Goal: Transaction & Acquisition: Purchase product/service

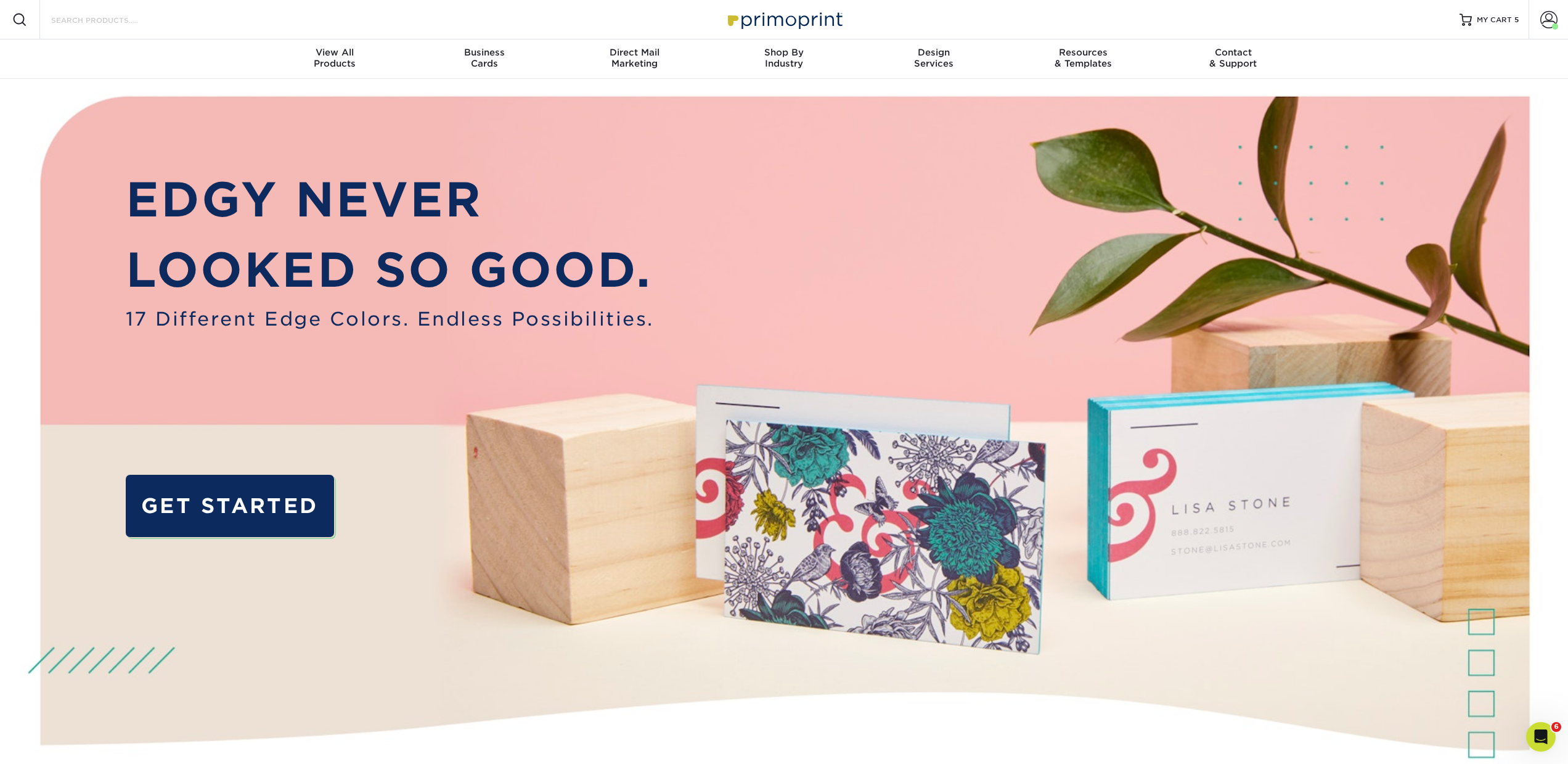
click at [125, 27] on input "Search Products" at bounding box center [110, 20] width 120 height 15
click at [69, 21] on input "Search Products" at bounding box center [110, 20] width 120 height 15
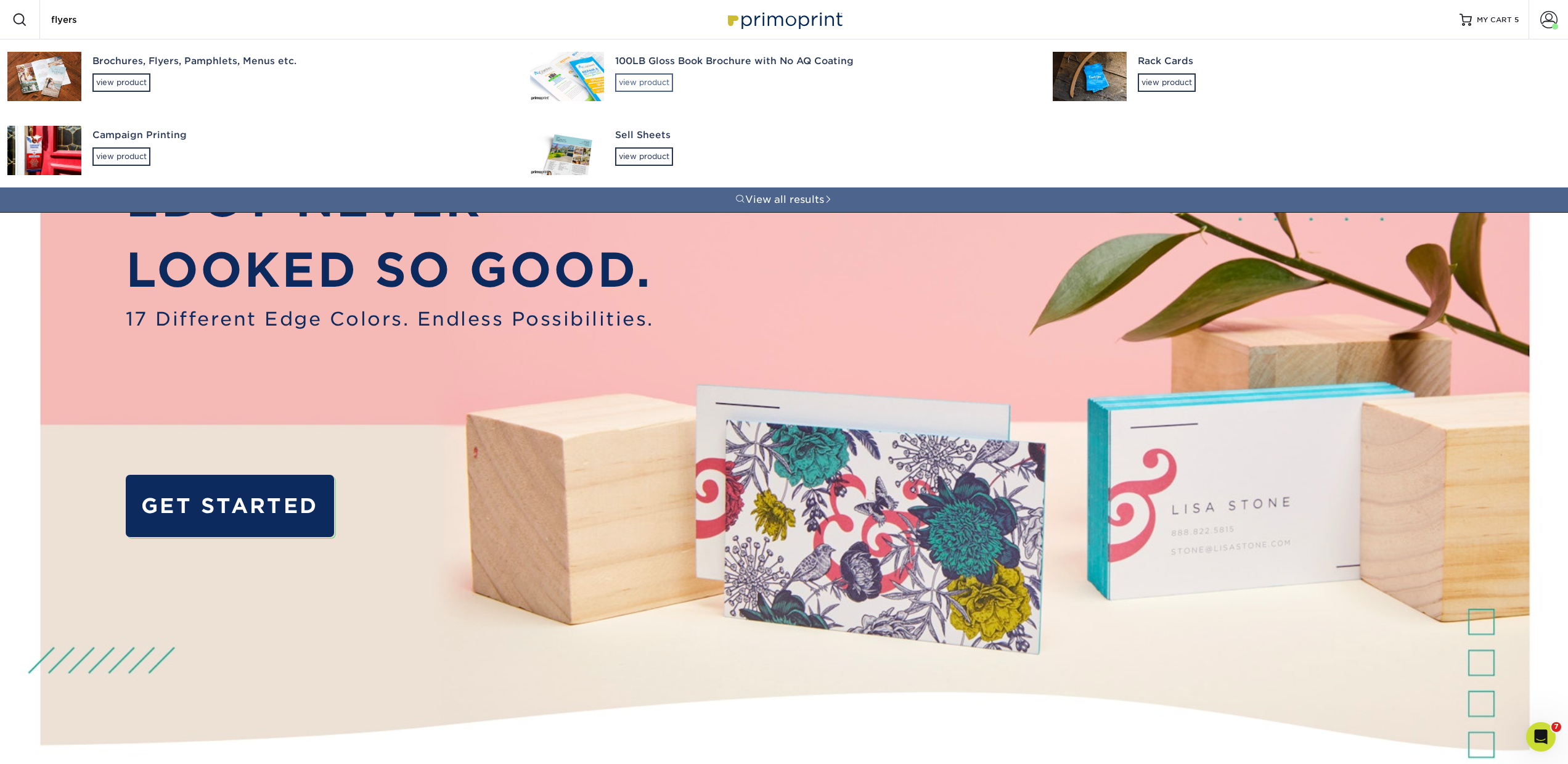
type input "flyers"
click at [643, 89] on div "view product" at bounding box center [644, 82] width 58 height 19
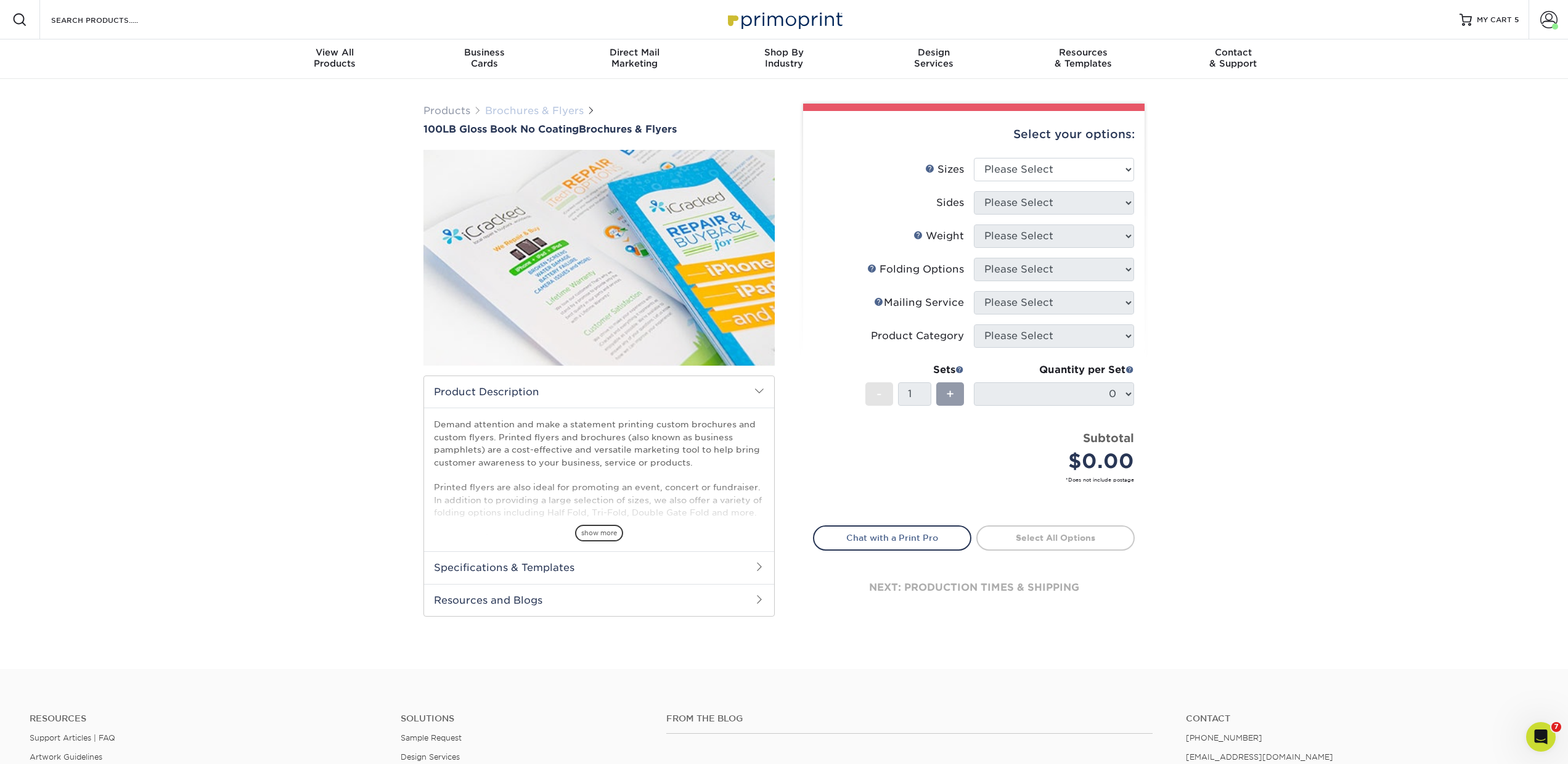
click at [563, 106] on link "Brochures & Flyers" at bounding box center [534, 111] width 98 height 11
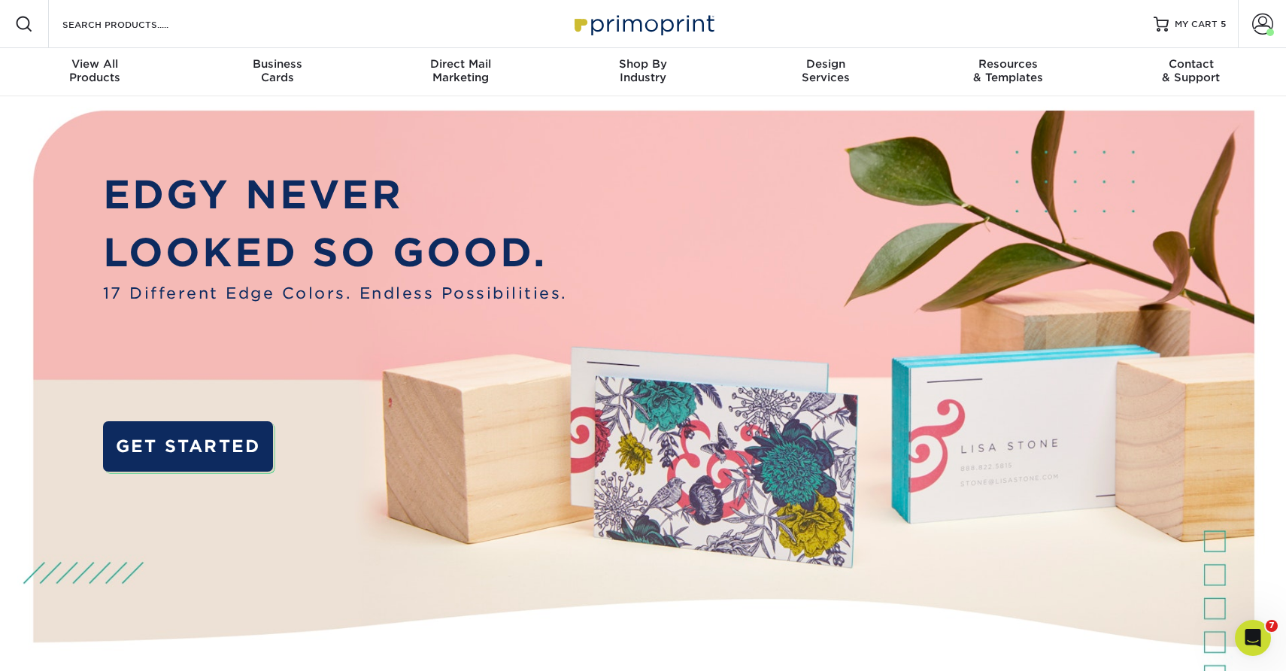
click at [150, 10] on div "Search Products" at bounding box center [128, 24] width 159 height 48
click at [120, 26] on input "Search Products" at bounding box center [134, 24] width 147 height 18
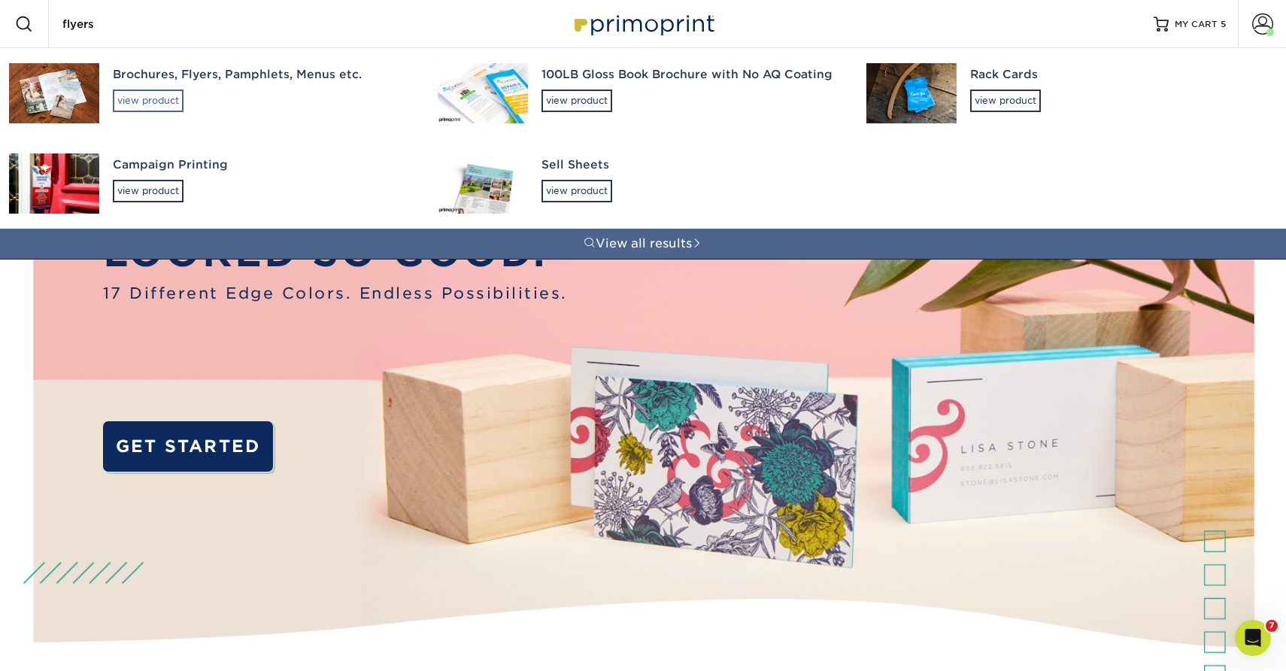
type input "flyers"
click at [181, 102] on div "view product" at bounding box center [148, 100] width 71 height 23
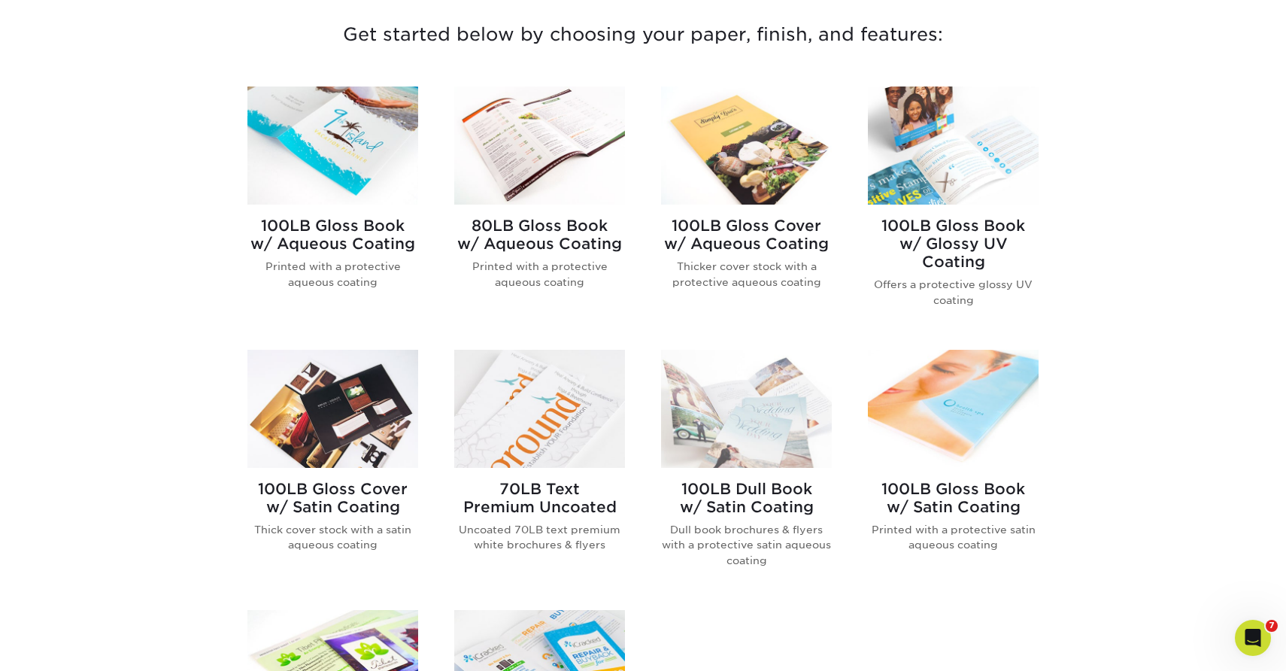
scroll to position [599, 0]
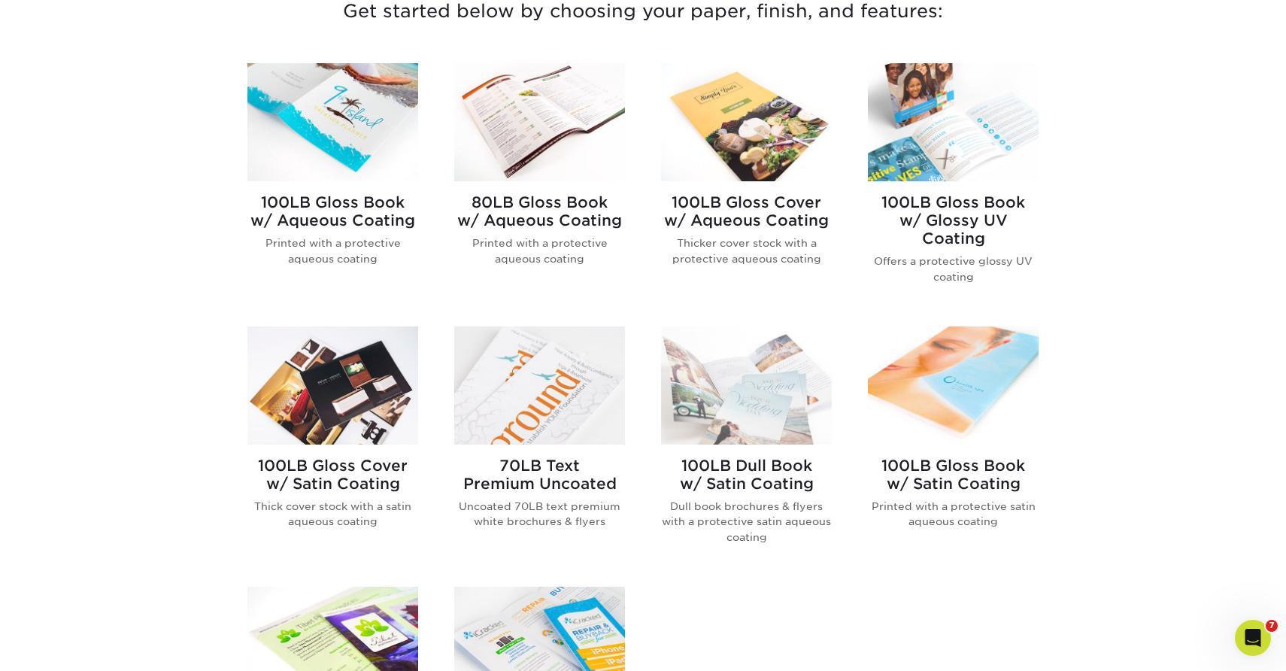
click at [545, 478] on h2 "70LB Text Premium Uncoated" at bounding box center [539, 475] width 171 height 36
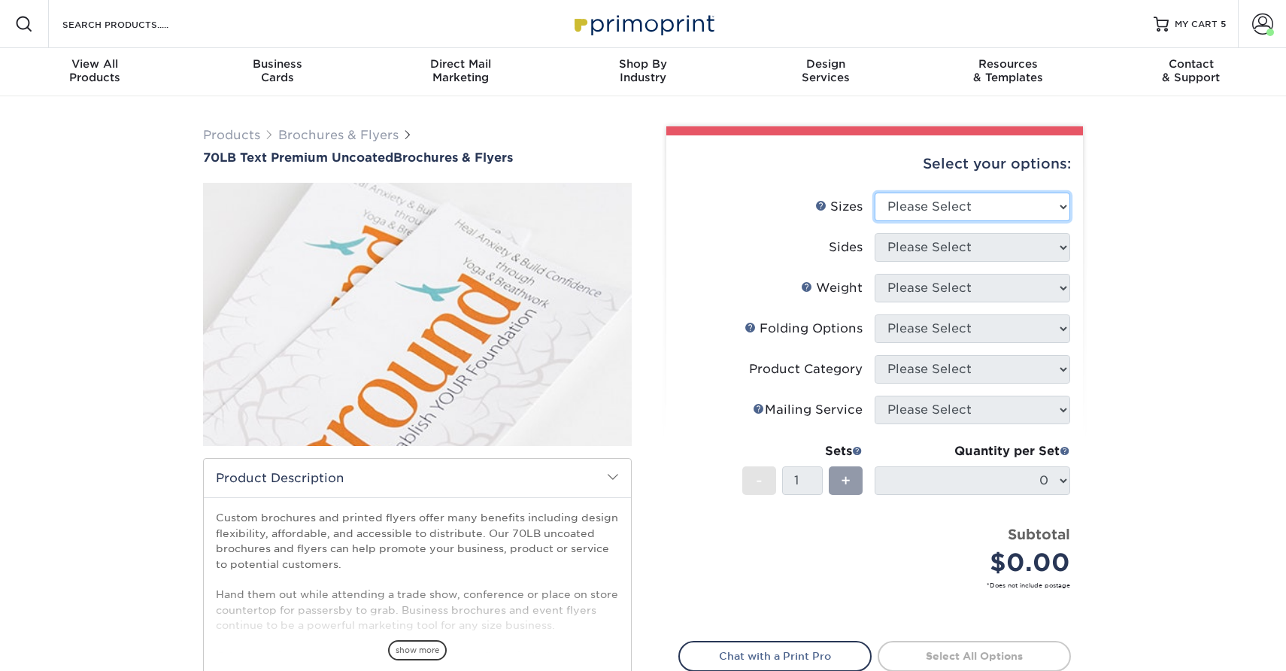
click at [915, 207] on select "Please Select 3.67" x 8.5" 4" x 6" 4" x 8.5" 4" x 9" 4.25" x 5.5" 4.25" x 11" 5…" at bounding box center [973, 207] width 196 height 29
select select "8.50x11.00"
click at [875, 193] on select "Please Select 3.67" x 8.5" 4" x 6" 4" x 8.5" 4" x 9" 4.25" x 5.5" 4.25" x 11" 5…" at bounding box center [973, 207] width 196 height 29
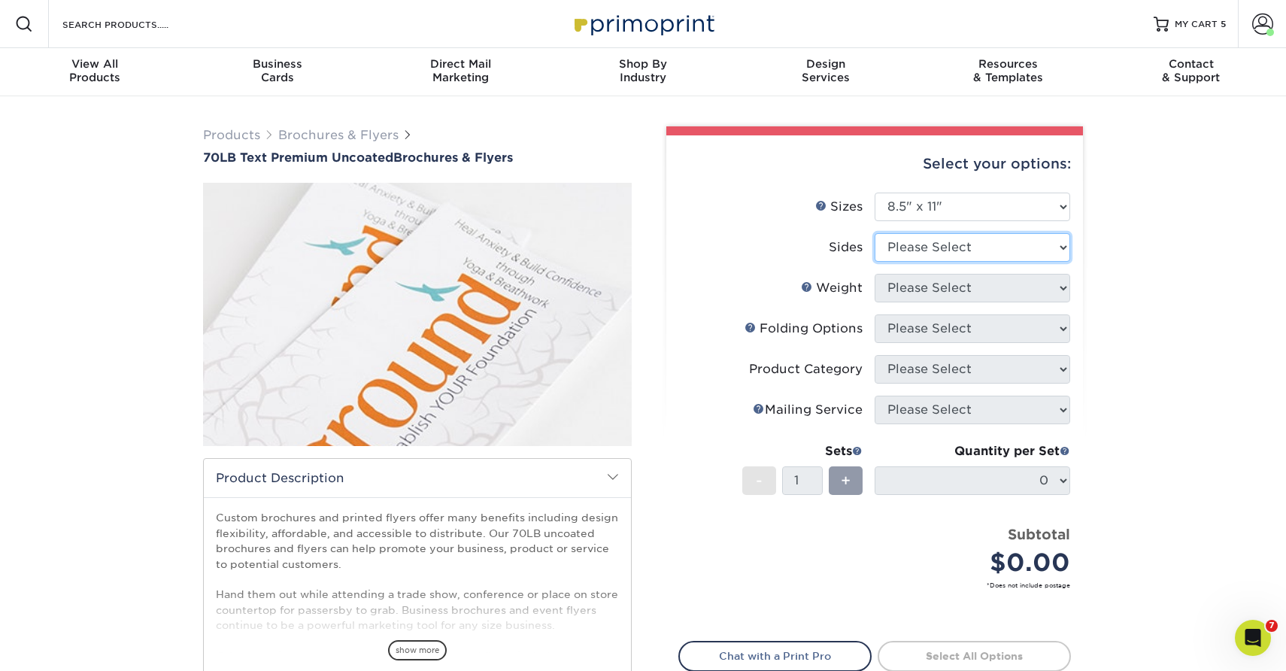
click at [896, 247] on select "Please Select Print Both Sides Print Front Only" at bounding box center [973, 247] width 196 height 29
select select "13abbda7-1d64-4f25-8bb2-c179b224825d"
click at [875, 233] on select "Please Select Print Both Sides Print Front Only" at bounding box center [973, 247] width 196 height 29
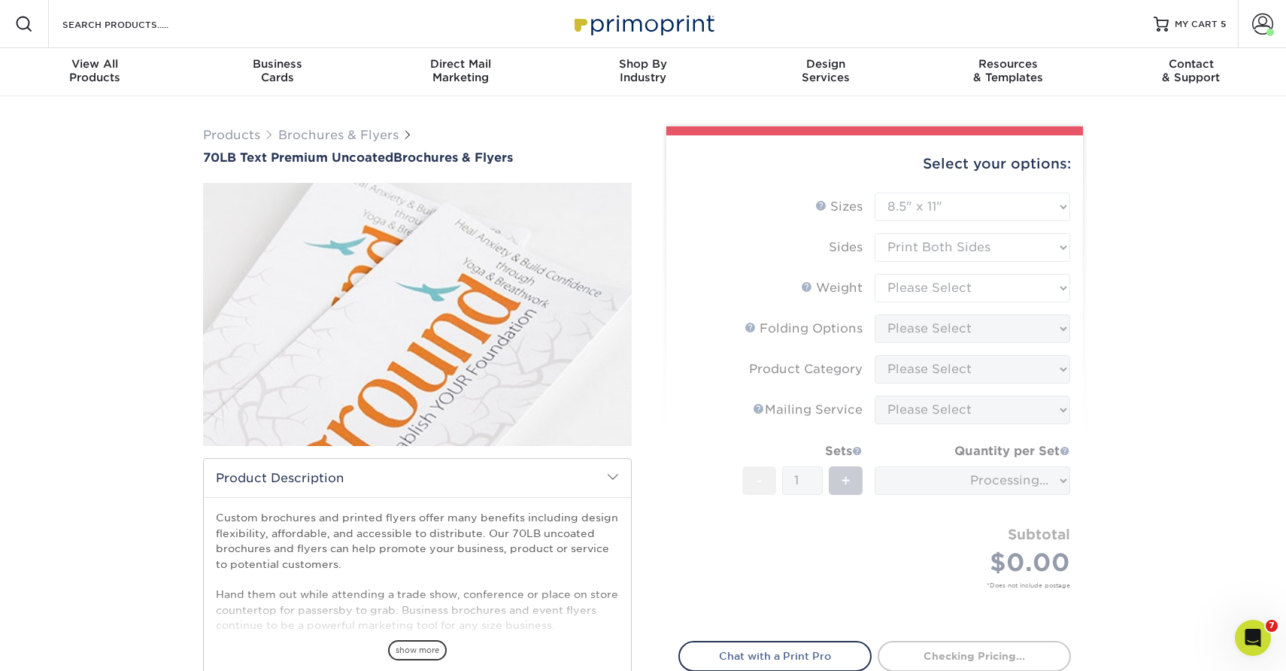
click at [896, 301] on form "Sizes Help Sizes Please Select 3.67" x 8.5" 4" x 6" 4" x 8.5" 4" x 9" 4.25" x 5…" at bounding box center [874, 408] width 393 height 431
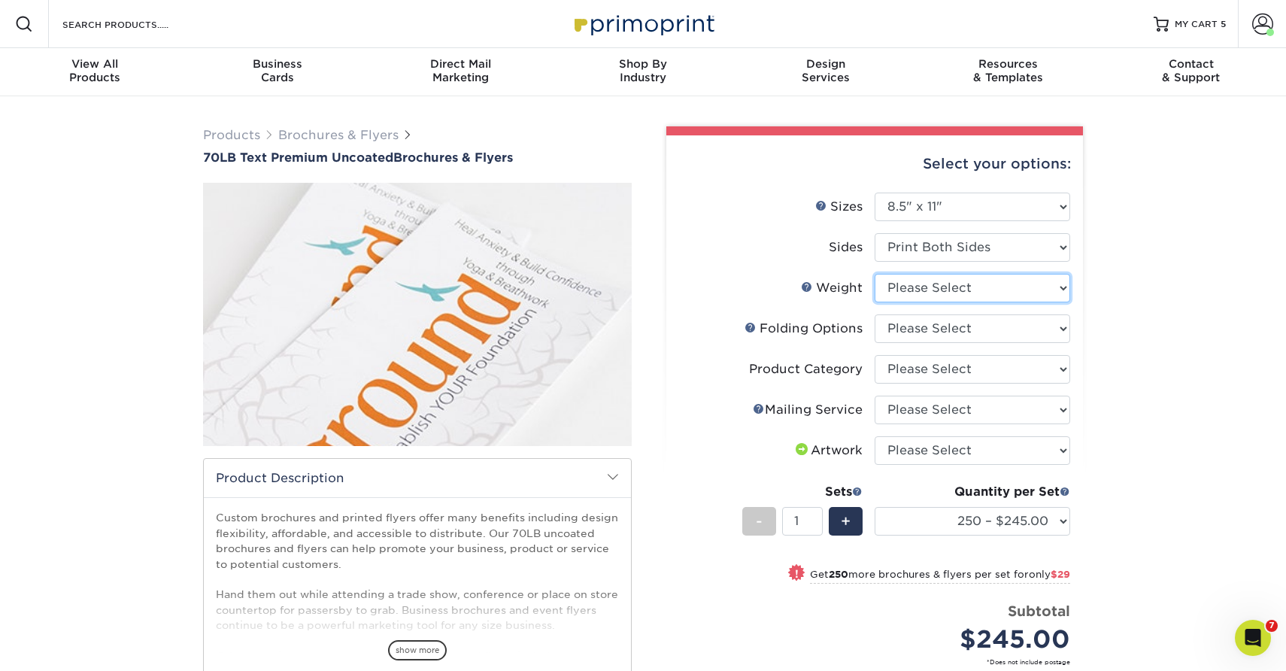
click at [896, 301] on select "Please Select 70LB" at bounding box center [973, 288] width 196 height 29
select select "70LB"
click at [875, 274] on select "Please Select 70LB" at bounding box center [973, 288] width 196 height 29
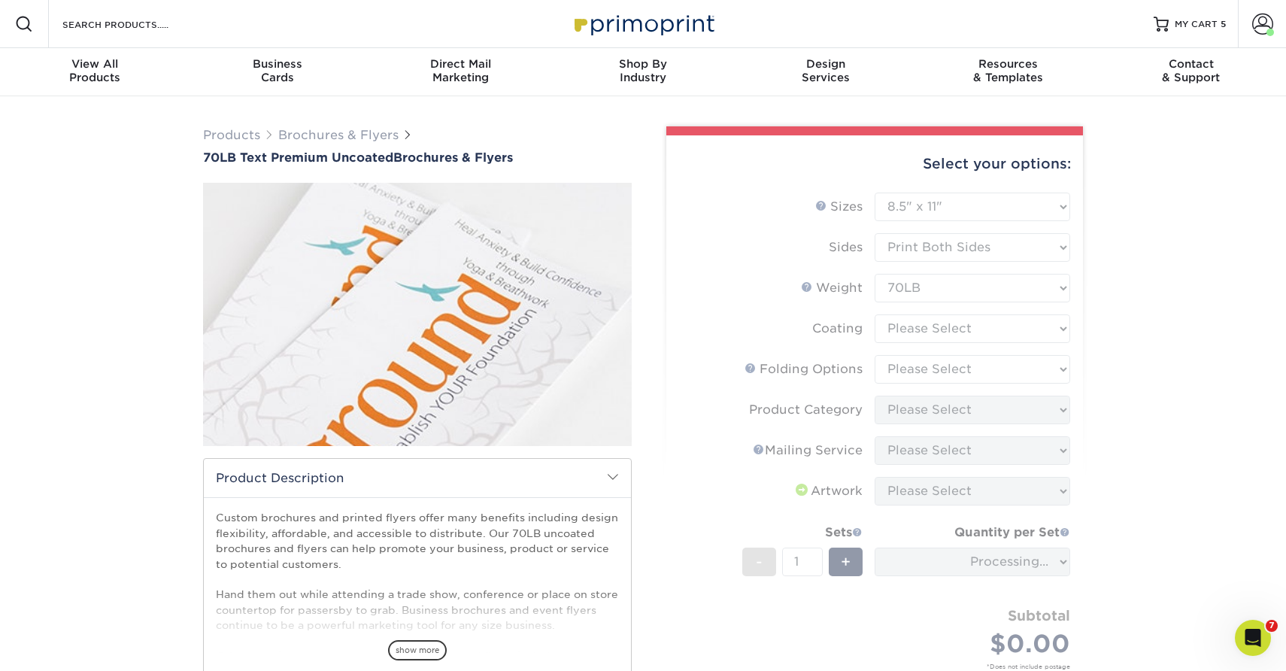
click at [894, 328] on form "Sizes Help Sizes Please Select 3.67" x 8.5" 4" x 6" 4" x 8.5" 4" x 9" 4.25" x 5…" at bounding box center [874, 449] width 393 height 512
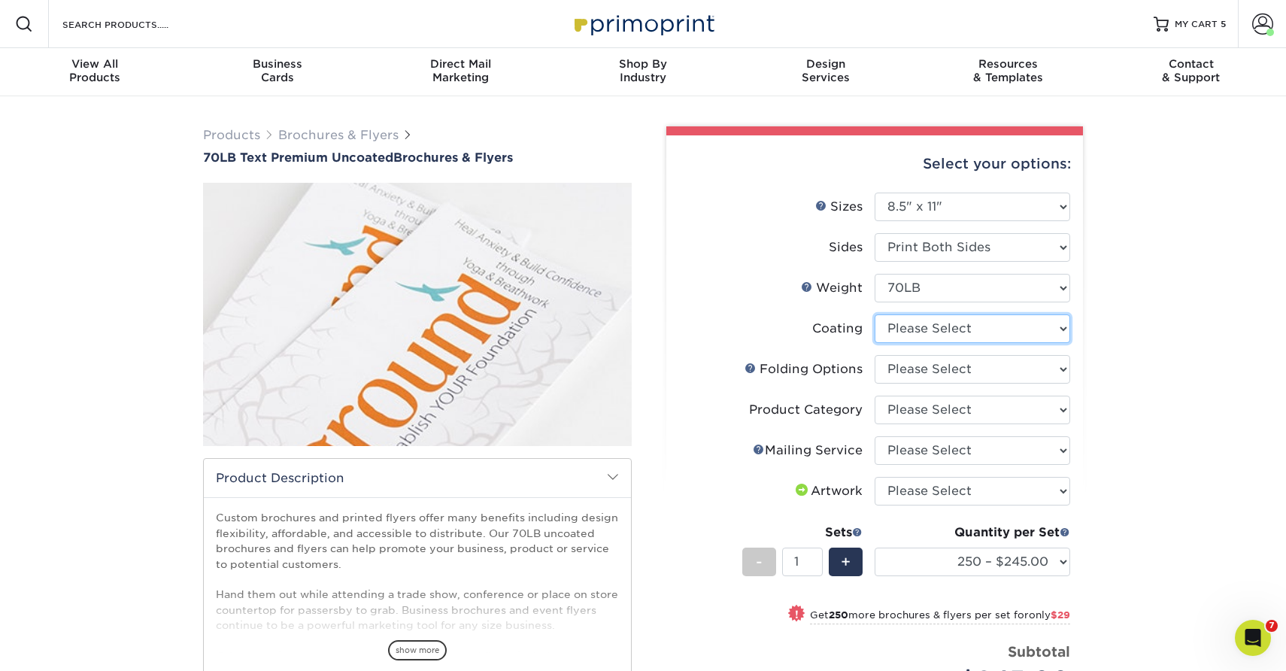
click at [888, 332] on select at bounding box center [973, 328] width 196 height 29
select select "3e7618de-abca-4bda-9f97-8b9129e913d8"
click at [875, 314] on select at bounding box center [973, 328] width 196 height 29
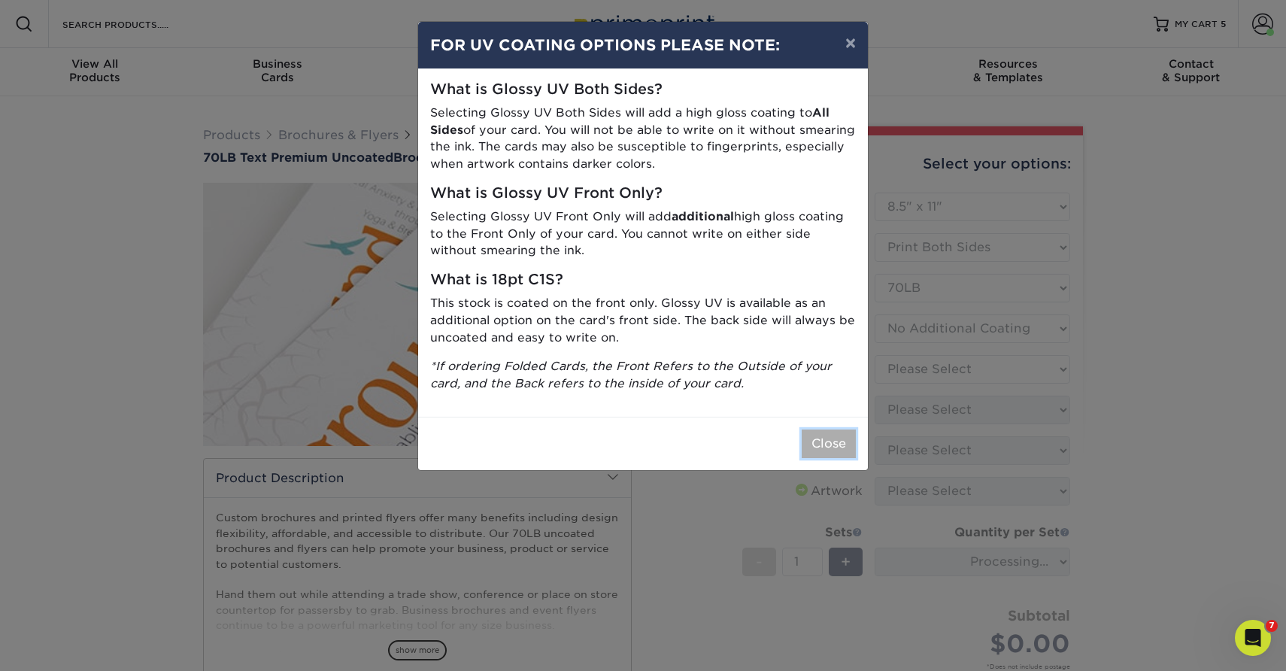
click at [838, 443] on button "Close" at bounding box center [829, 443] width 54 height 29
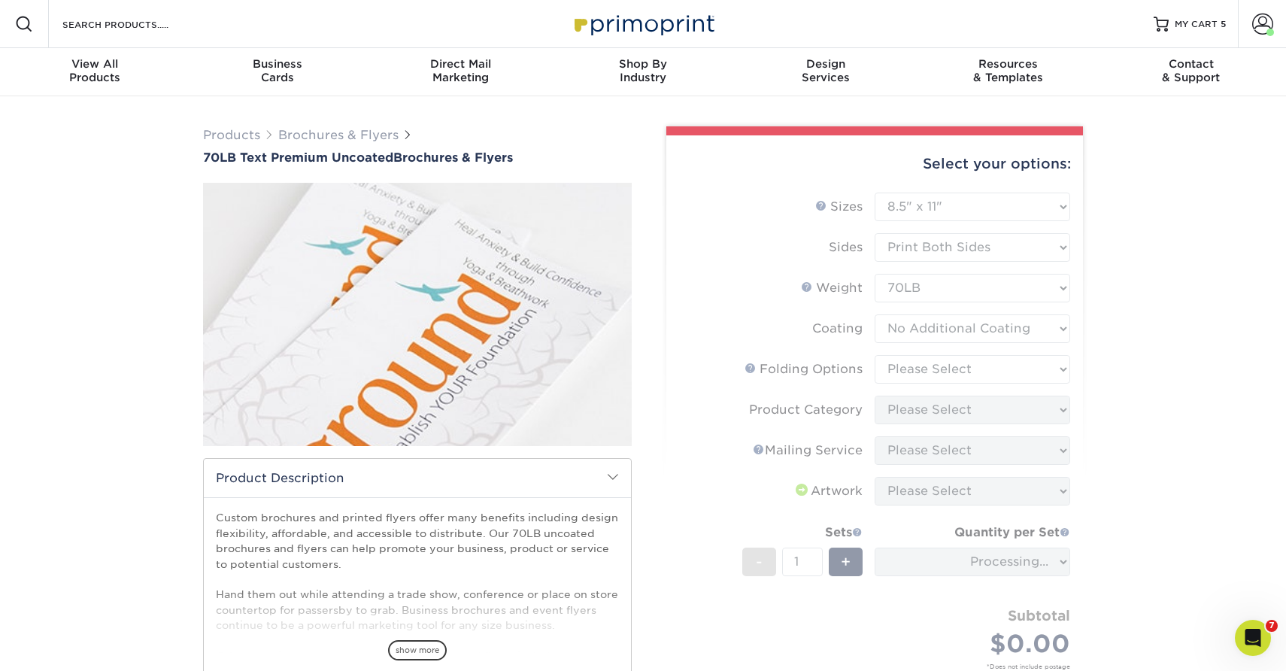
click at [899, 352] on form "Sizes Help Sizes Please Select 3.67" x 8.5" 4" x 6" 4" x 8.5" 4" x 9" 4.25" x 5…" at bounding box center [874, 449] width 393 height 512
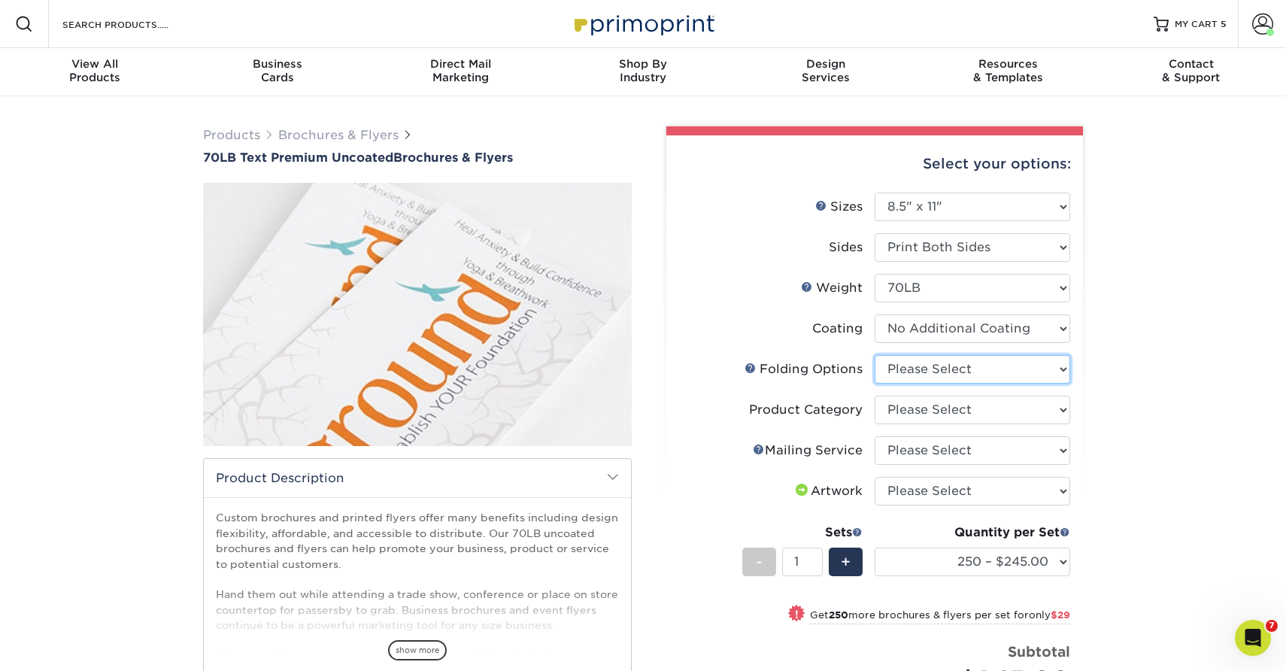
click at [898, 372] on select "Please Select FLAT - No Folding Accordion Fold Half-Fold (Vertical) Half-Fold (…" at bounding box center [973, 369] width 196 height 29
select select "9b1d5825-34d1-4721-9874-ed79abb003d7"
click at [875, 355] on select "Please Select FLAT - No Folding Accordion Fold Half-Fold (Vertical) Half-Fold (…" at bounding box center [973, 369] width 196 height 29
click at [893, 410] on select "Please Select Flyers and Brochures" at bounding box center [973, 410] width 196 height 29
select select "1a668080-6b7c-4174-b399-2c3833b27ef4"
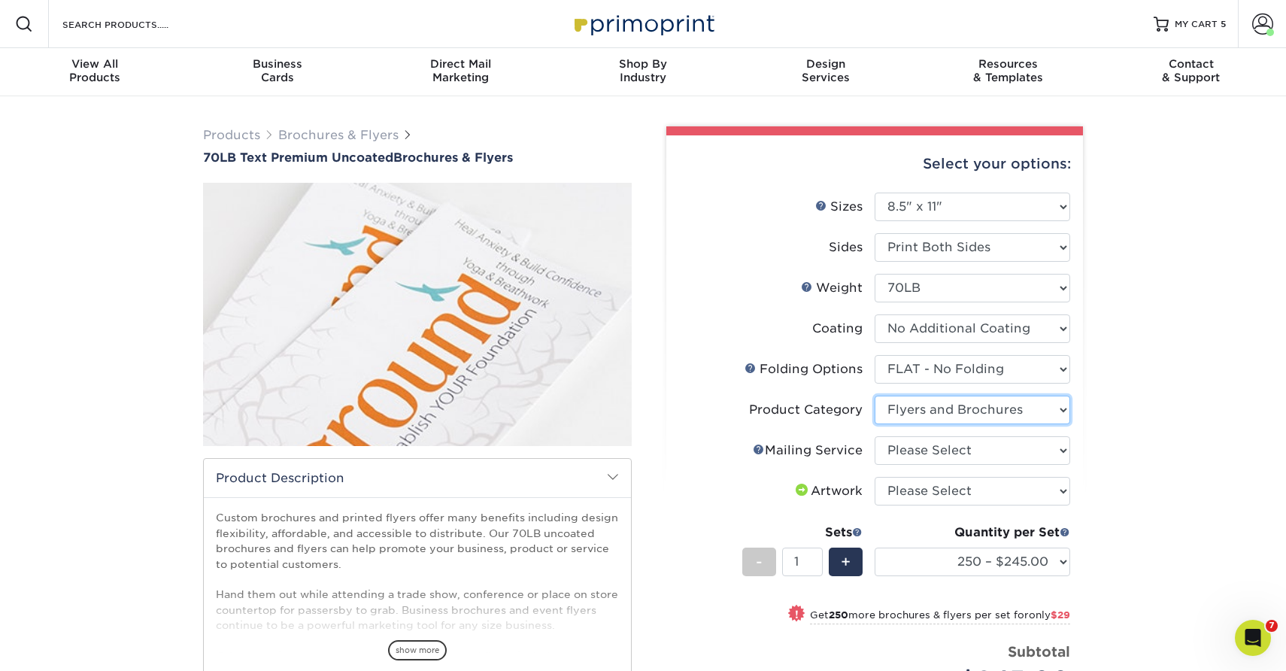
click at [875, 396] on select "Please Select Flyers and Brochures" at bounding box center [973, 410] width 196 height 29
click at [893, 452] on select "Please Select No Direct Mailing Service No, I will mail/stamp/imprint Direct Ma…" at bounding box center [973, 450] width 196 height 29
select select "3e5e9bdd-d78a-4c28-a41d-fe1407925ca6"
click at [875, 436] on select "Please Select No Direct Mailing Service No, I will mail/stamp/imprint Direct Ma…" at bounding box center [973, 450] width 196 height 29
click at [893, 499] on select "Please Select I will upload files I need a design - $175" at bounding box center [973, 491] width 196 height 29
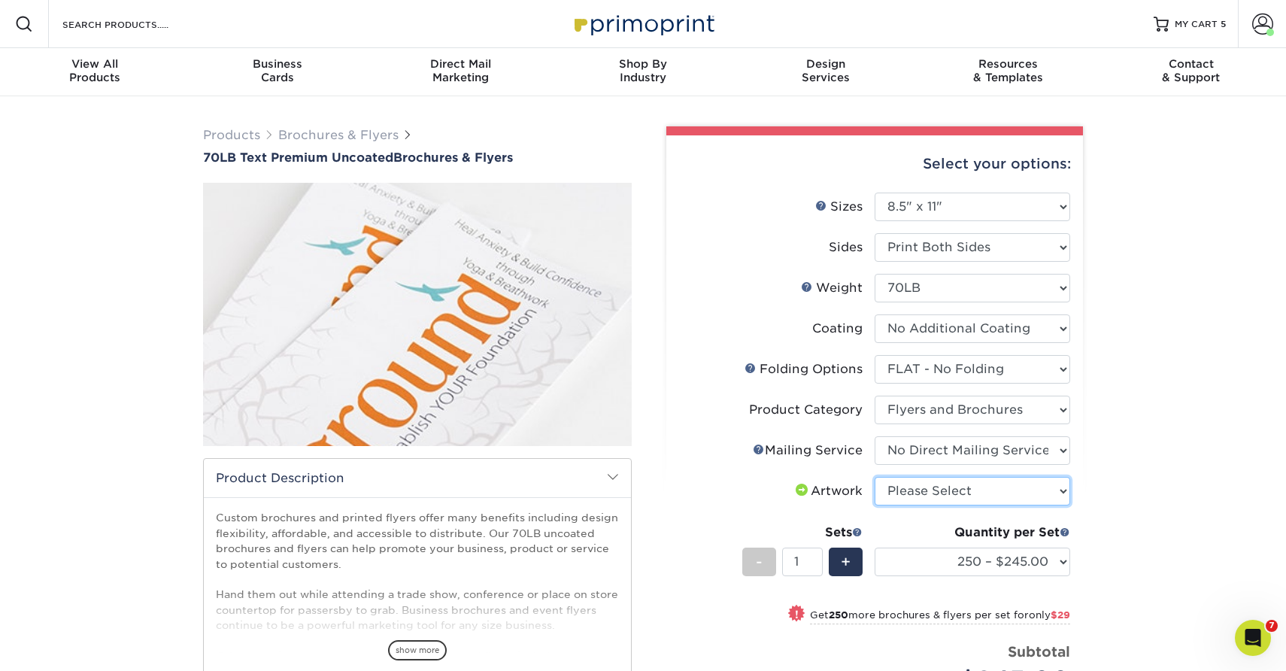
select select "upload"
click at [875, 477] on select "Please Select I will upload files I need a design - $175" at bounding box center [973, 491] width 196 height 29
click at [893, 572] on select "250 – $245.00 500 – $274.00 750 – $279.00 1000 – $284.00 1500 – $320.00 2000 – …" at bounding box center [973, 562] width 196 height 29
click at [974, 562] on select "250 – $245.00 500 – $274.00 750 – $279.00 1000 – $284.00 1500 – $320.00 2000 – …" at bounding box center [973, 562] width 196 height 29
select select "1000 – $284.00"
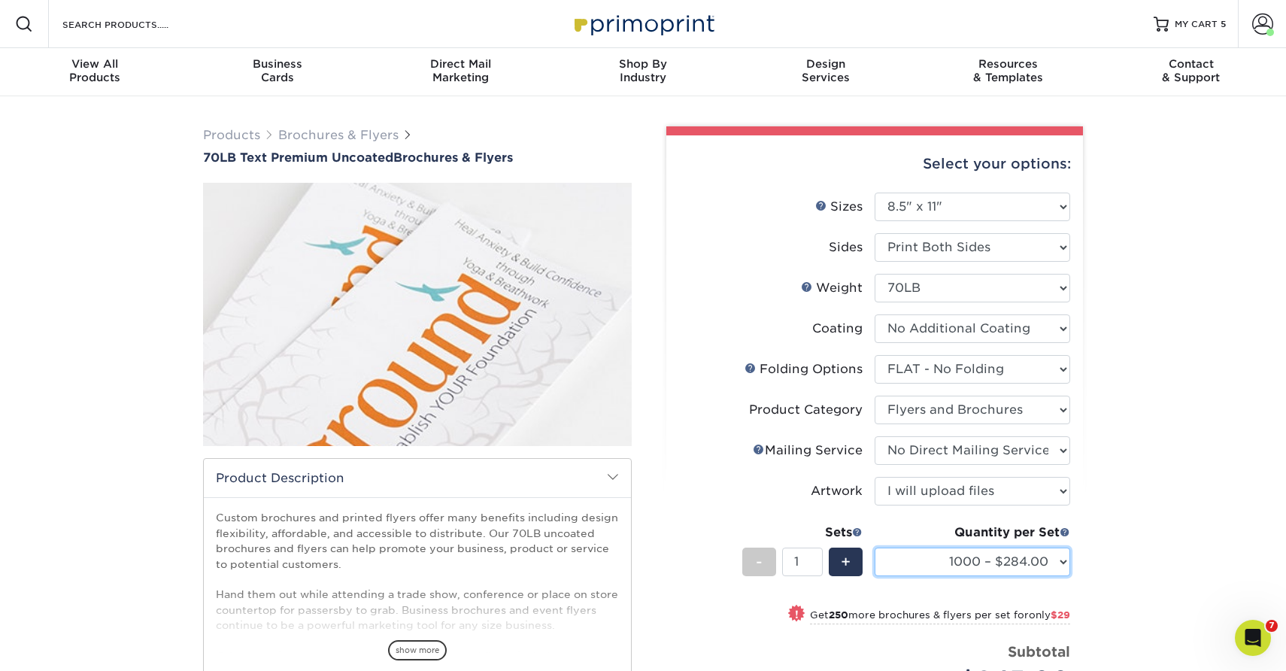
click at [875, 548] on select "250 – $245.00 500 – $274.00 750 – $279.00 1000 – $284.00 1500 – $320.00 2000 – …" at bounding box center [973, 562] width 196 height 29
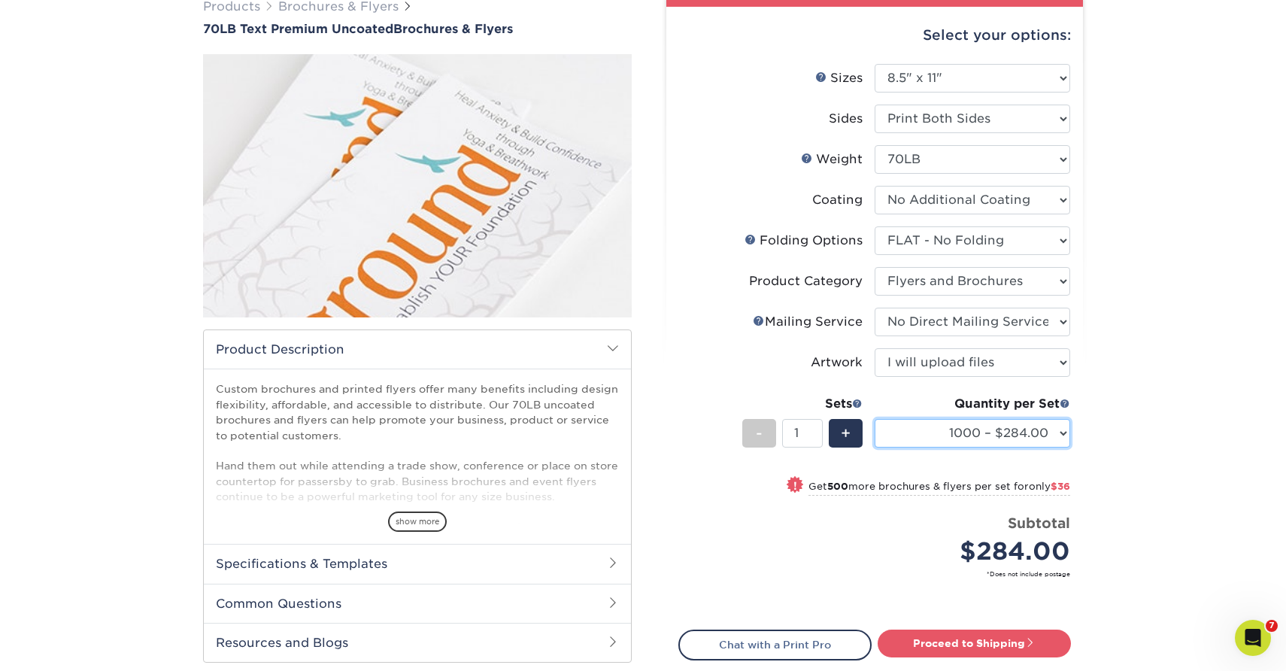
scroll to position [139, 0]
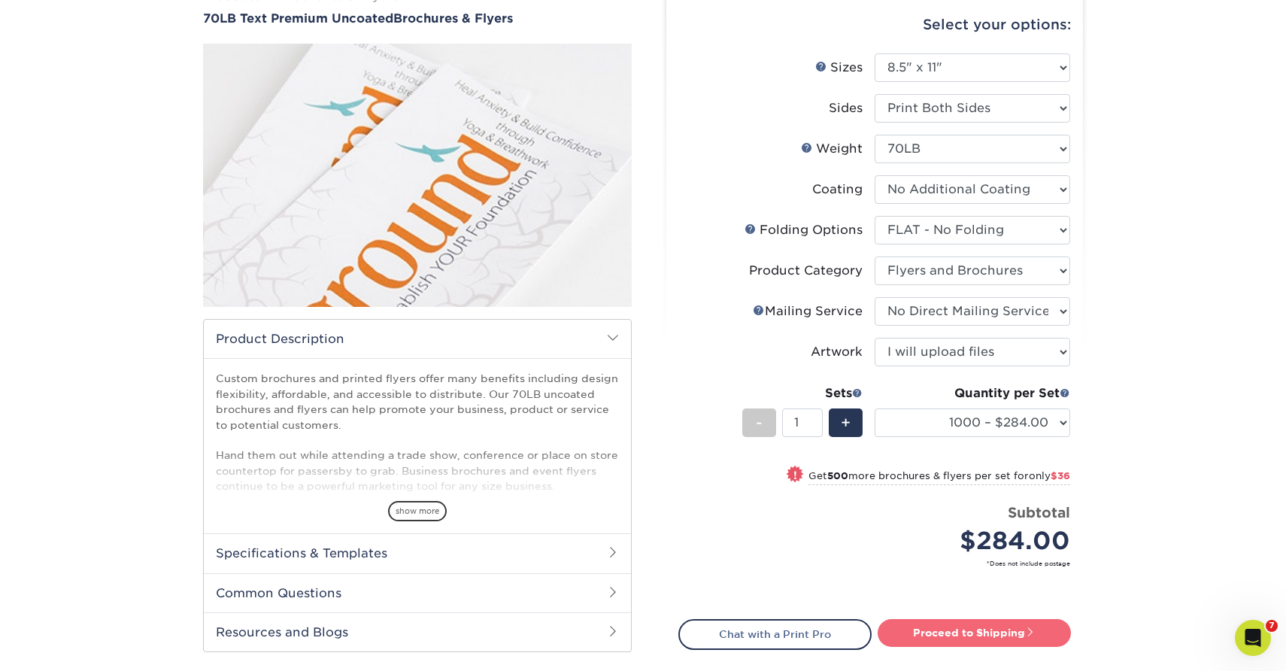
click at [1016, 631] on link "Proceed to Shipping" at bounding box center [974, 632] width 193 height 27
type input "Set 1"
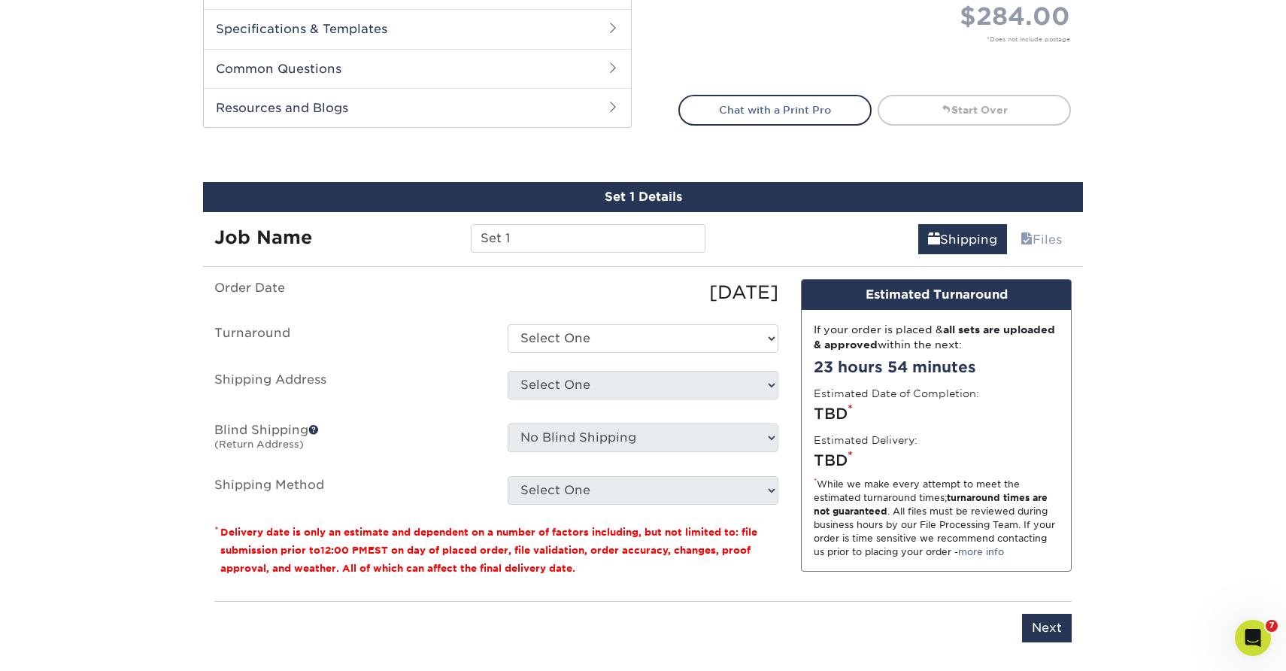
scroll to position [799, 0]
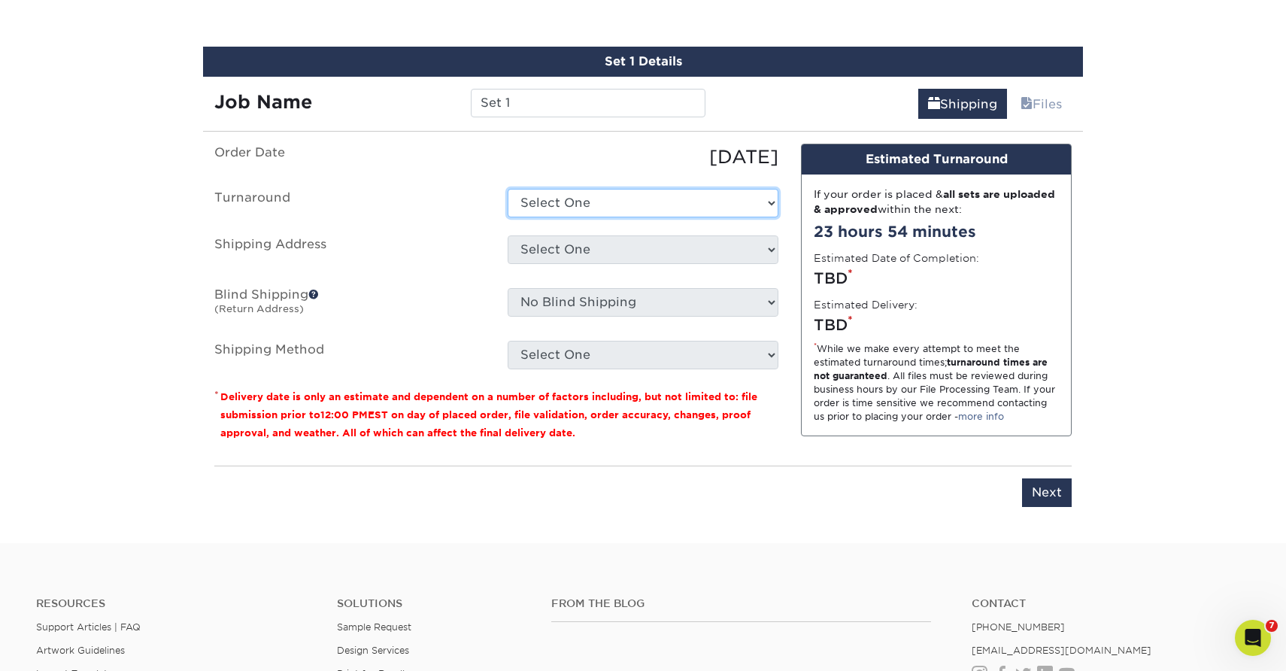
click at [579, 201] on select "Select One 2-4 Business Days 2 Day Next Business Day" at bounding box center [643, 203] width 271 height 29
select select "f5954383-2c45-4f99-b44d-61c7e0e8668d"
click at [508, 189] on select "Select One 2-4 Business Days 2 Day Next Business Day" at bounding box center [643, 203] width 271 height 29
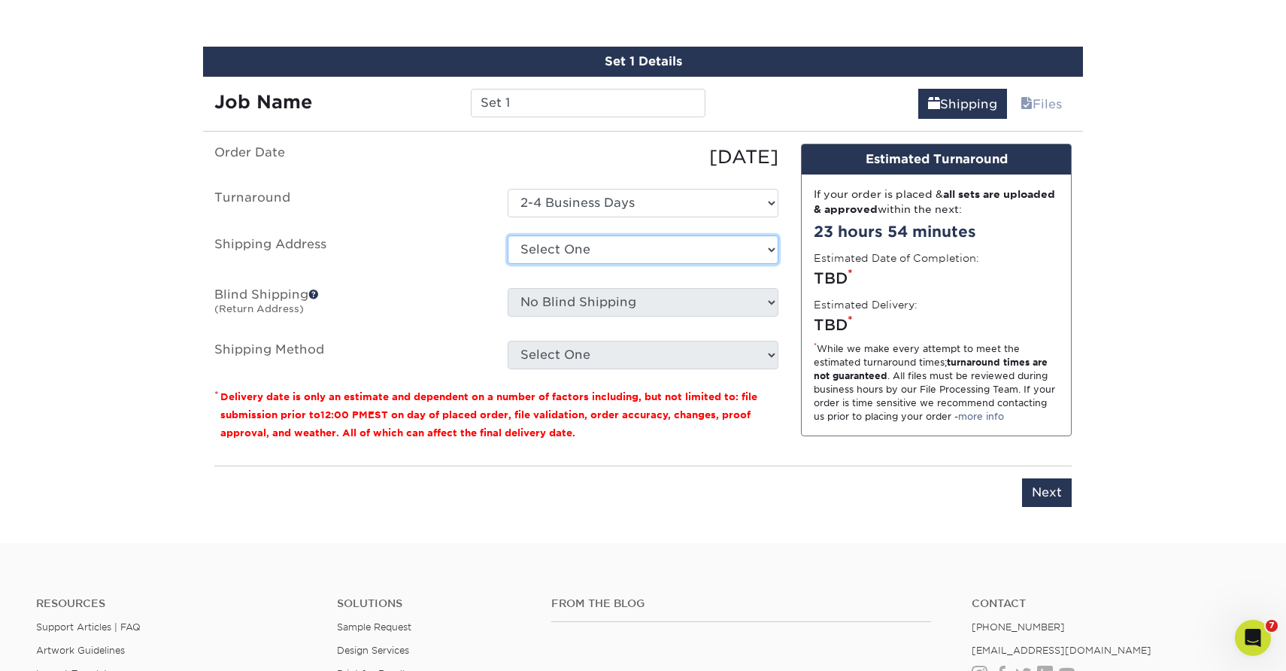
click at [554, 244] on select "Select One AK AK [US_STATE] Bacon Raton [GEOGRAPHIC_DATA] [GEOGRAPHIC_DATA] [GE…" at bounding box center [643, 249] width 271 height 29
click at [543, 256] on select "Select One AK AK [US_STATE] Bacon Raton [GEOGRAPHIC_DATA] [GEOGRAPHIC_DATA] [GE…" at bounding box center [643, 249] width 271 height 29
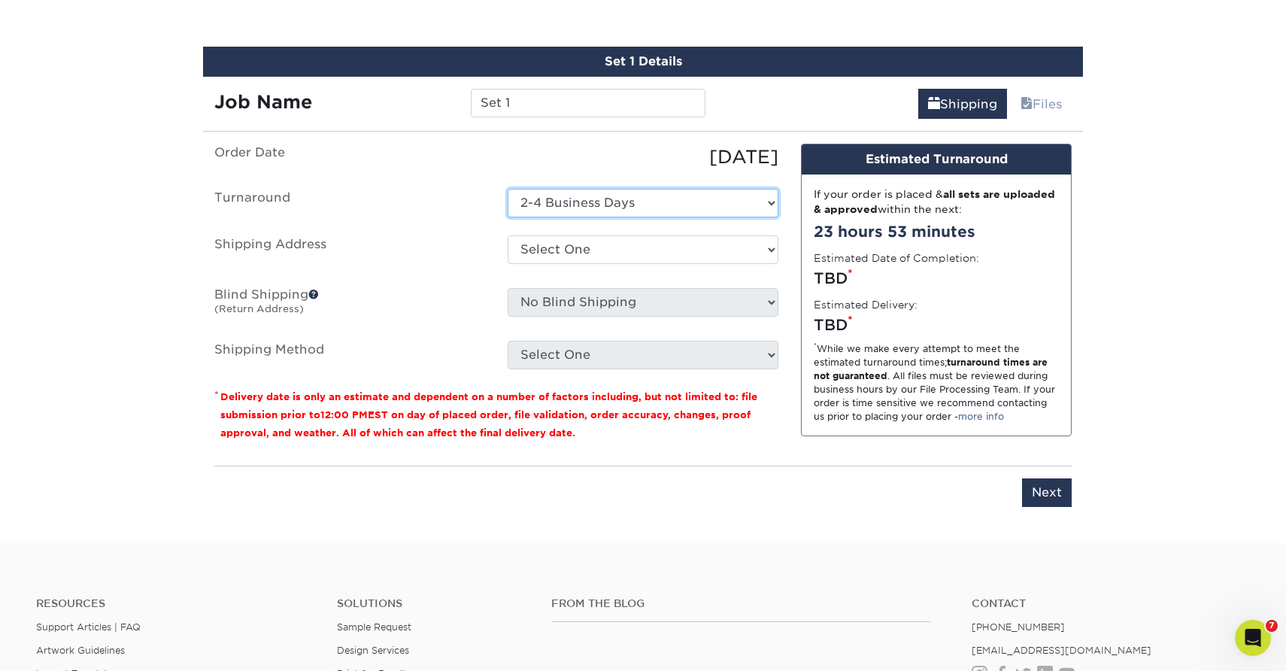
click at [629, 204] on select "Select One 2-4 Business Days 2 Day Next Business Day" at bounding box center [643, 203] width 271 height 29
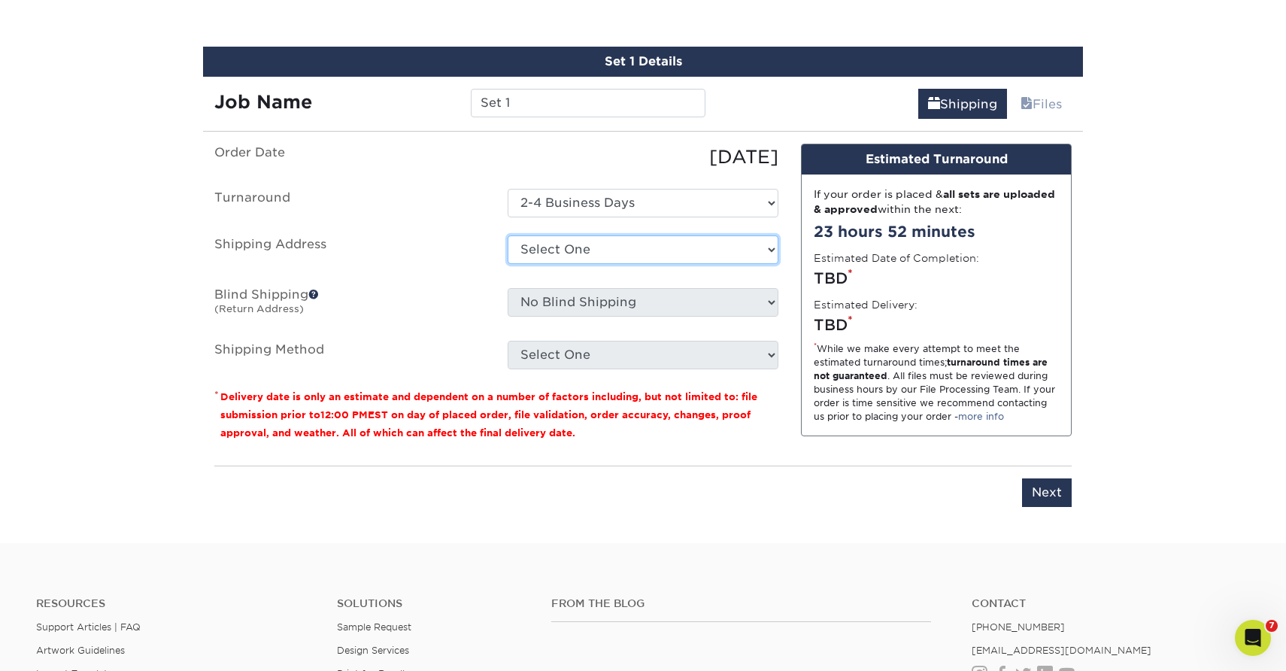
click at [538, 253] on select "Select One AK AK [US_STATE] Bacon Raton [GEOGRAPHIC_DATA] [GEOGRAPHIC_DATA] [GE…" at bounding box center [643, 249] width 271 height 29
select select "newaddress"
click at [508, 235] on select "Select One AK AK [US_STATE] Bacon Raton [GEOGRAPHIC_DATA] [GEOGRAPHIC_DATA] [GE…" at bounding box center [643, 249] width 271 height 29
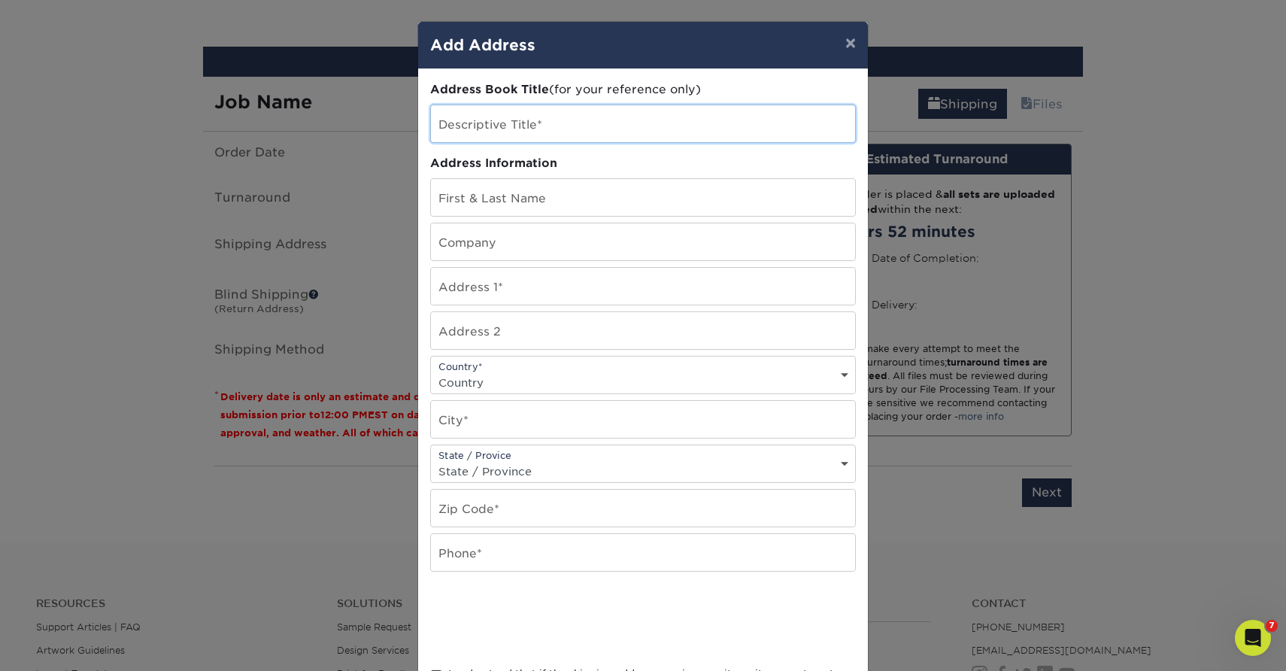
click at [469, 127] on input "text" at bounding box center [643, 123] width 424 height 37
type input "[US_STATE]"
click at [485, 189] on input "text" at bounding box center [643, 197] width 424 height 37
type input "[US_STATE]"
click at [922, 205] on div "× Add Address Address Book Title (for your reference only) Descriptive Title* […" at bounding box center [643, 335] width 1286 height 671
